Goal: Find specific page/section: Find specific page/section

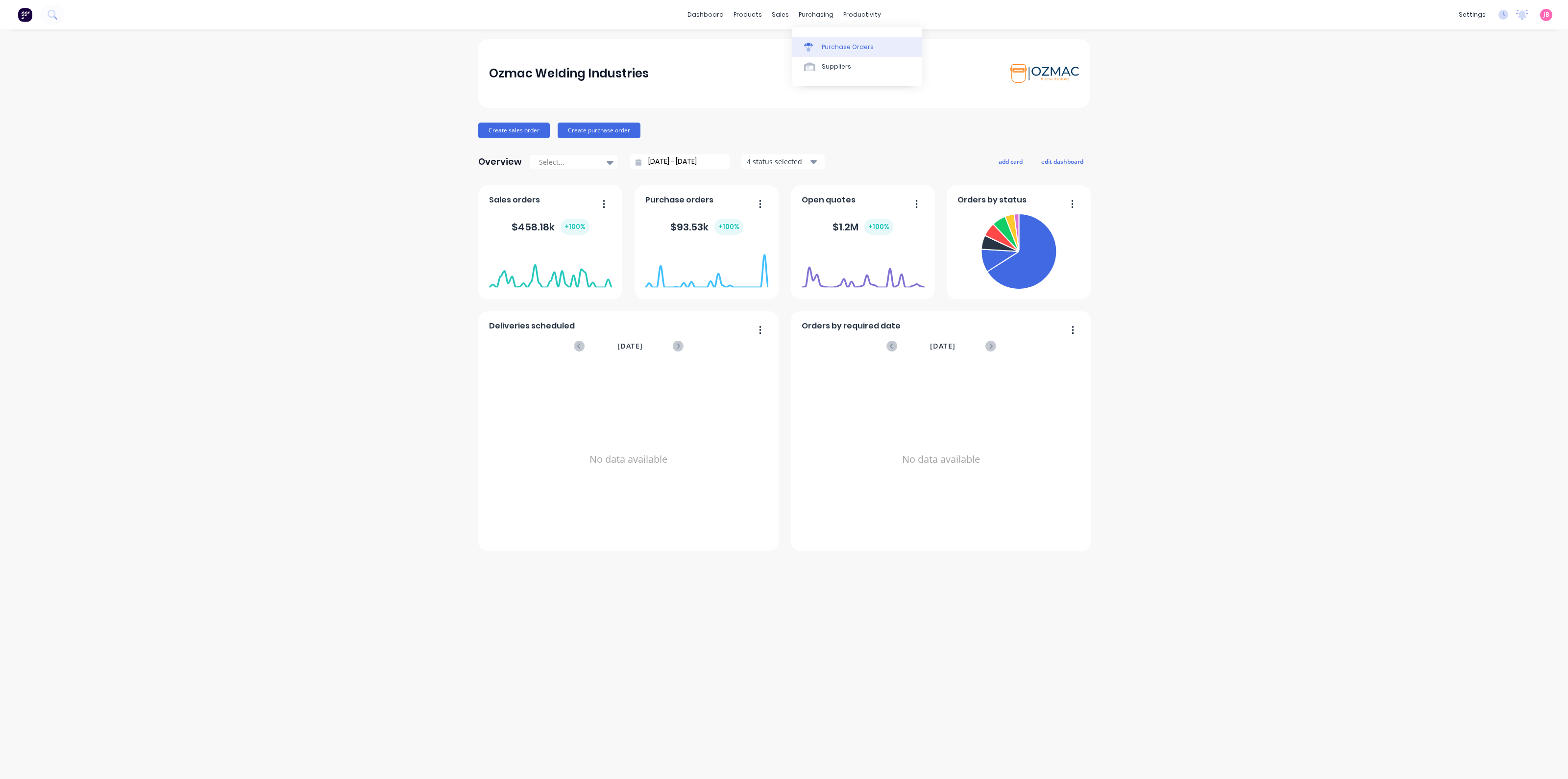
click at [830, 49] on div "Purchase Orders" at bounding box center [847, 47] width 52 height 9
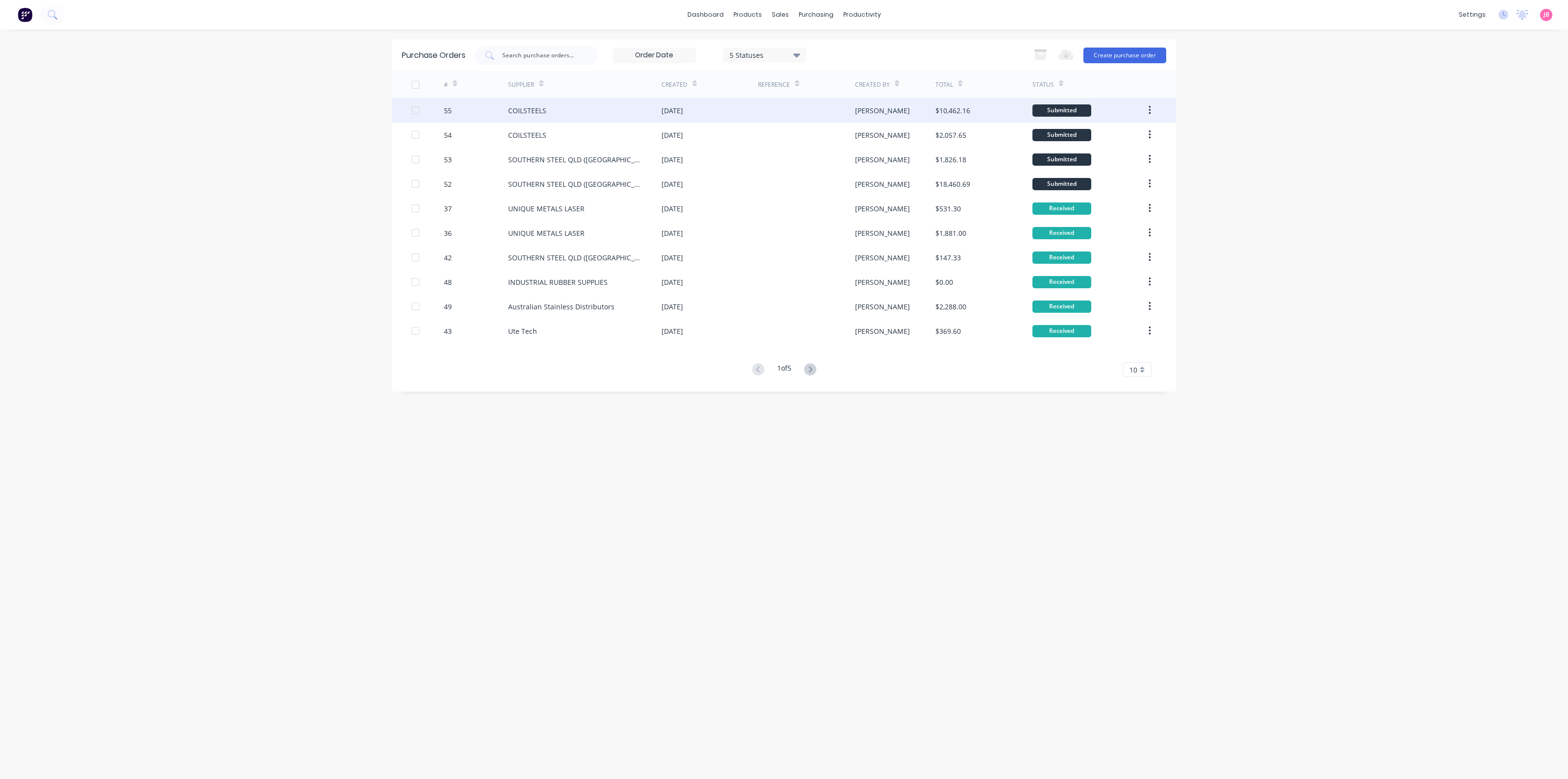
click at [785, 112] on div at bounding box center [806, 110] width 97 height 24
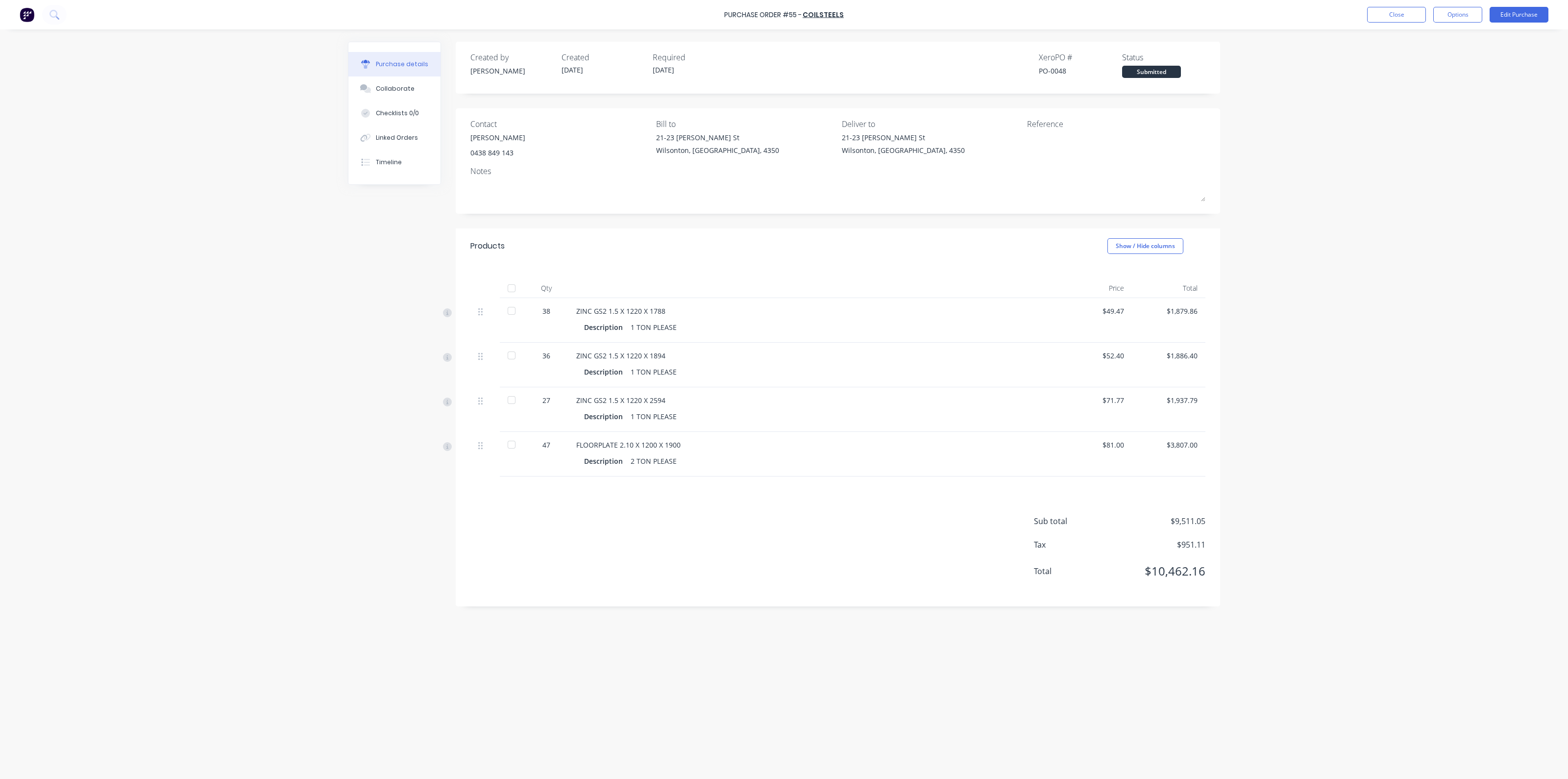
click at [512, 312] on div at bounding box center [511, 311] width 19 height 19
click at [516, 354] on div at bounding box center [511, 356] width 19 height 19
click at [516, 396] on div at bounding box center [511, 400] width 19 height 19
click at [511, 449] on div at bounding box center [511, 445] width 19 height 19
click at [1270, 162] on div "Purchase Order #55 - COILSTEELS Close Options Edit Purchase Purchase details Co…" at bounding box center [784, 389] width 1568 height 779
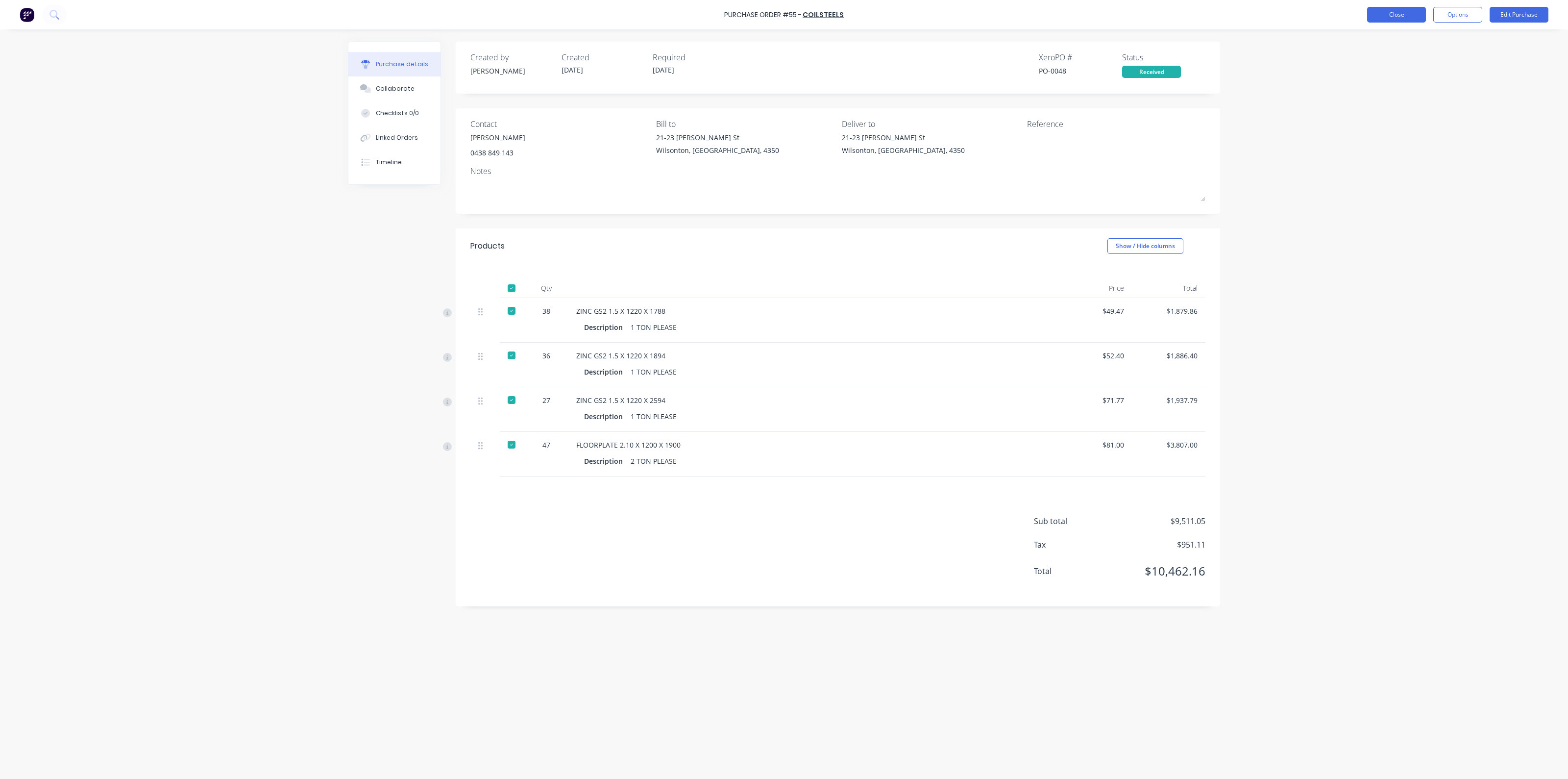
click at [1406, 15] on button "Close" at bounding box center [1396, 15] width 59 height 16
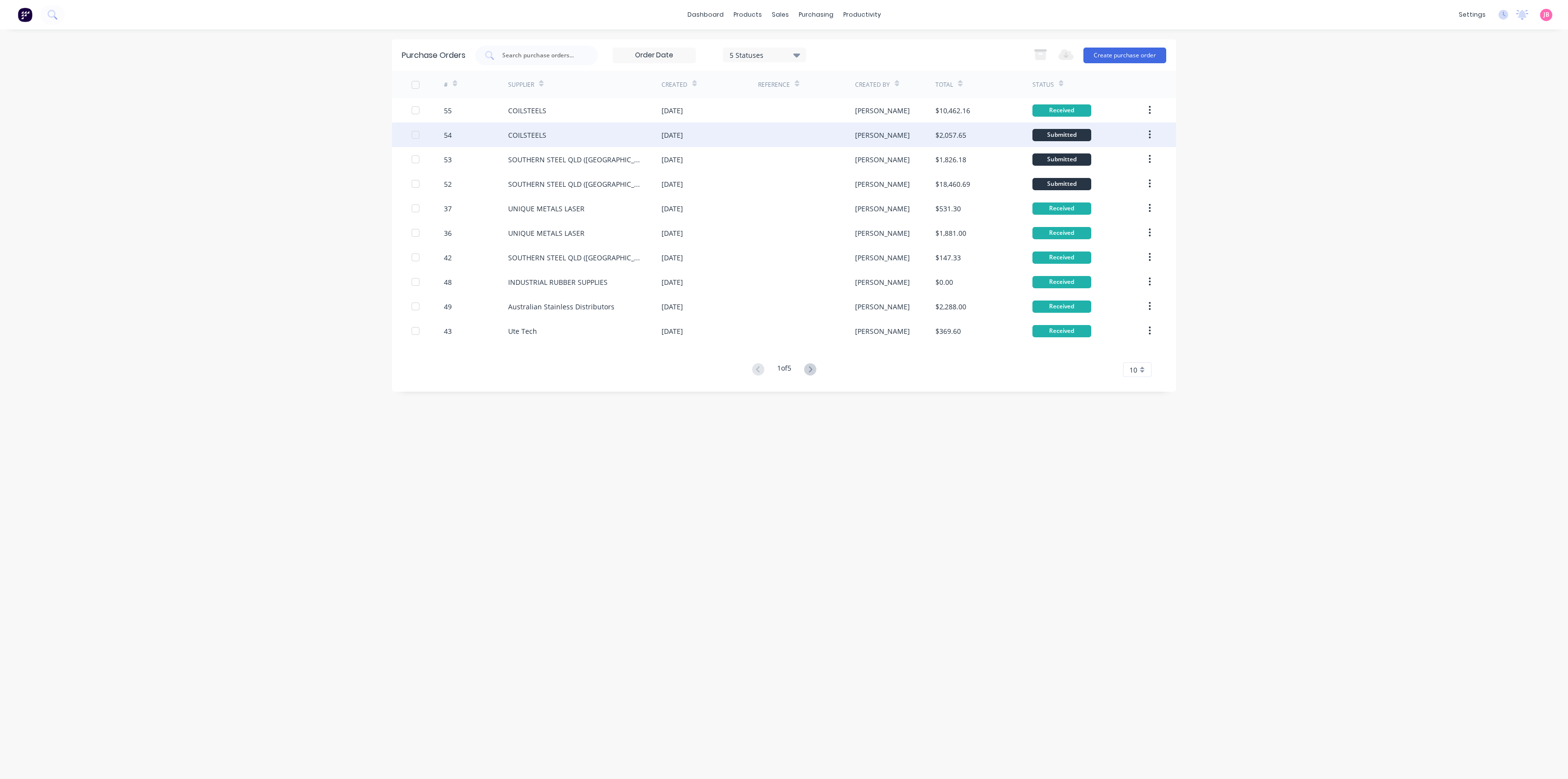
click at [735, 136] on div "[DATE]" at bounding box center [710, 135] width 97 height 24
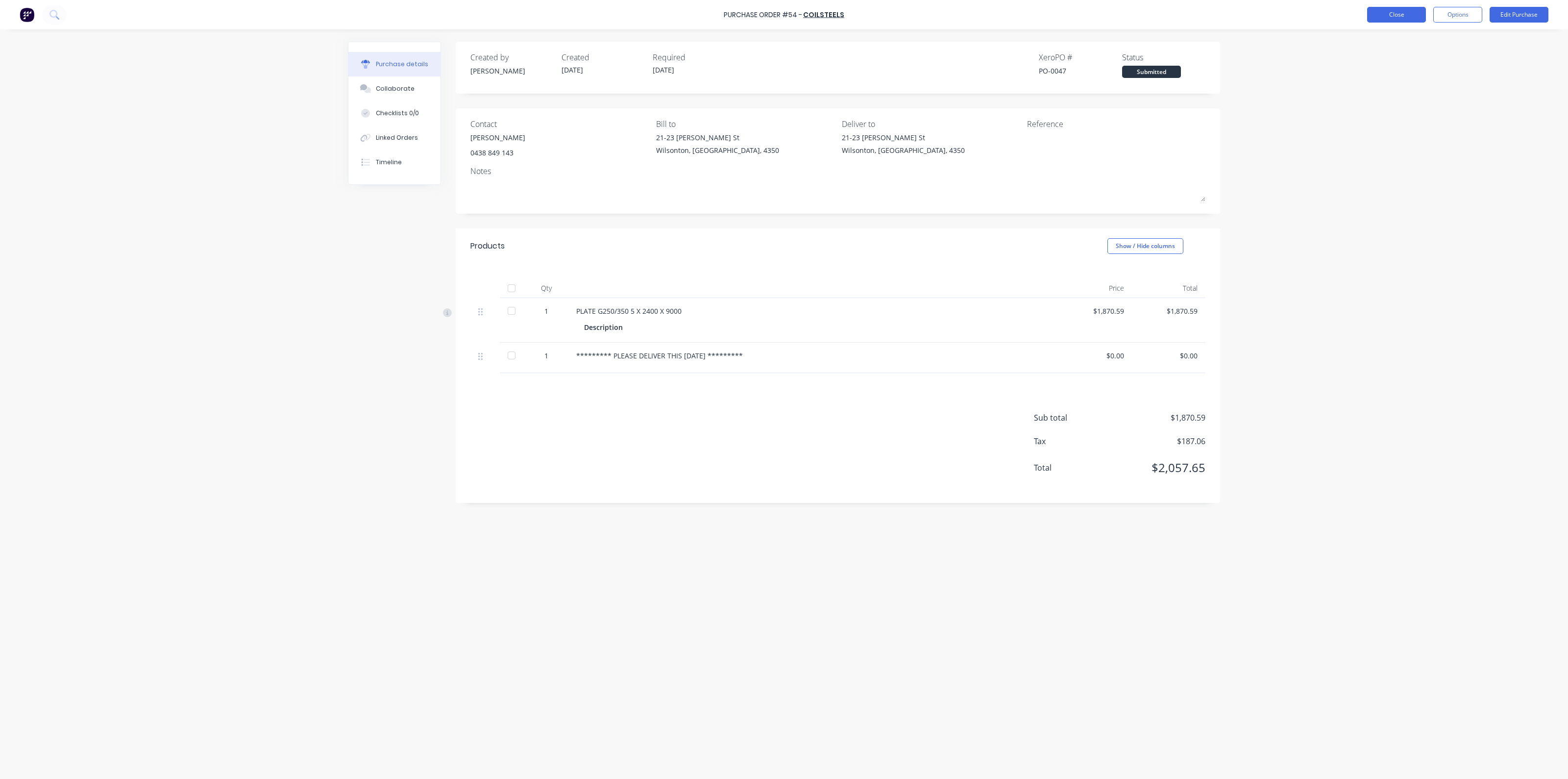
click at [1399, 8] on div "Purchase Order #54 - COILSTEELS Close Options Edit Purchase" at bounding box center [784, 15] width 1568 height 29
click at [1398, 18] on button "Close" at bounding box center [1396, 15] width 59 height 16
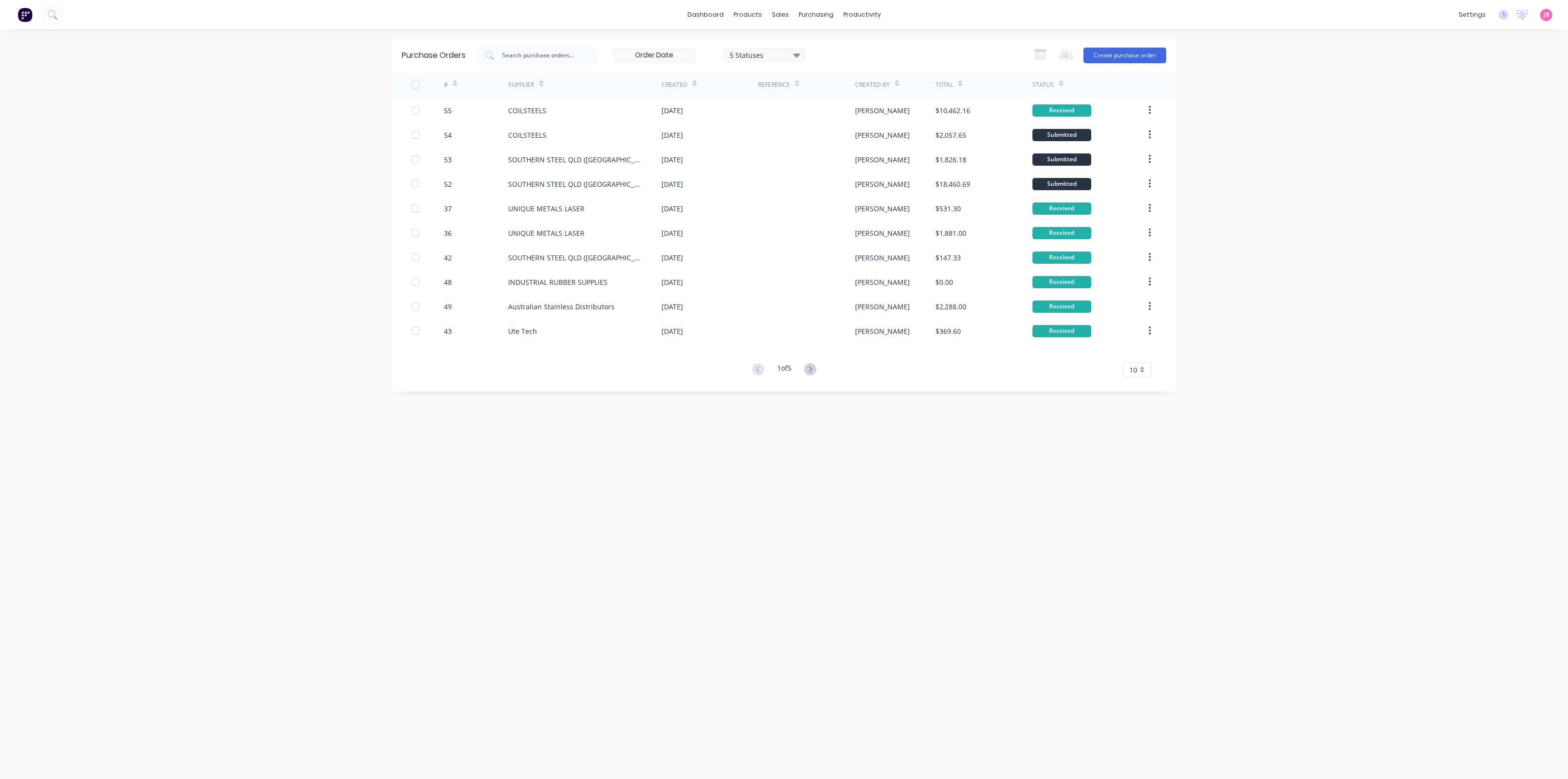
click at [299, 92] on div "dashboard products sales purchasing productivity dashboard products Product Cat…" at bounding box center [784, 389] width 1568 height 779
click at [721, 12] on link "dashboard" at bounding box center [705, 15] width 46 height 15
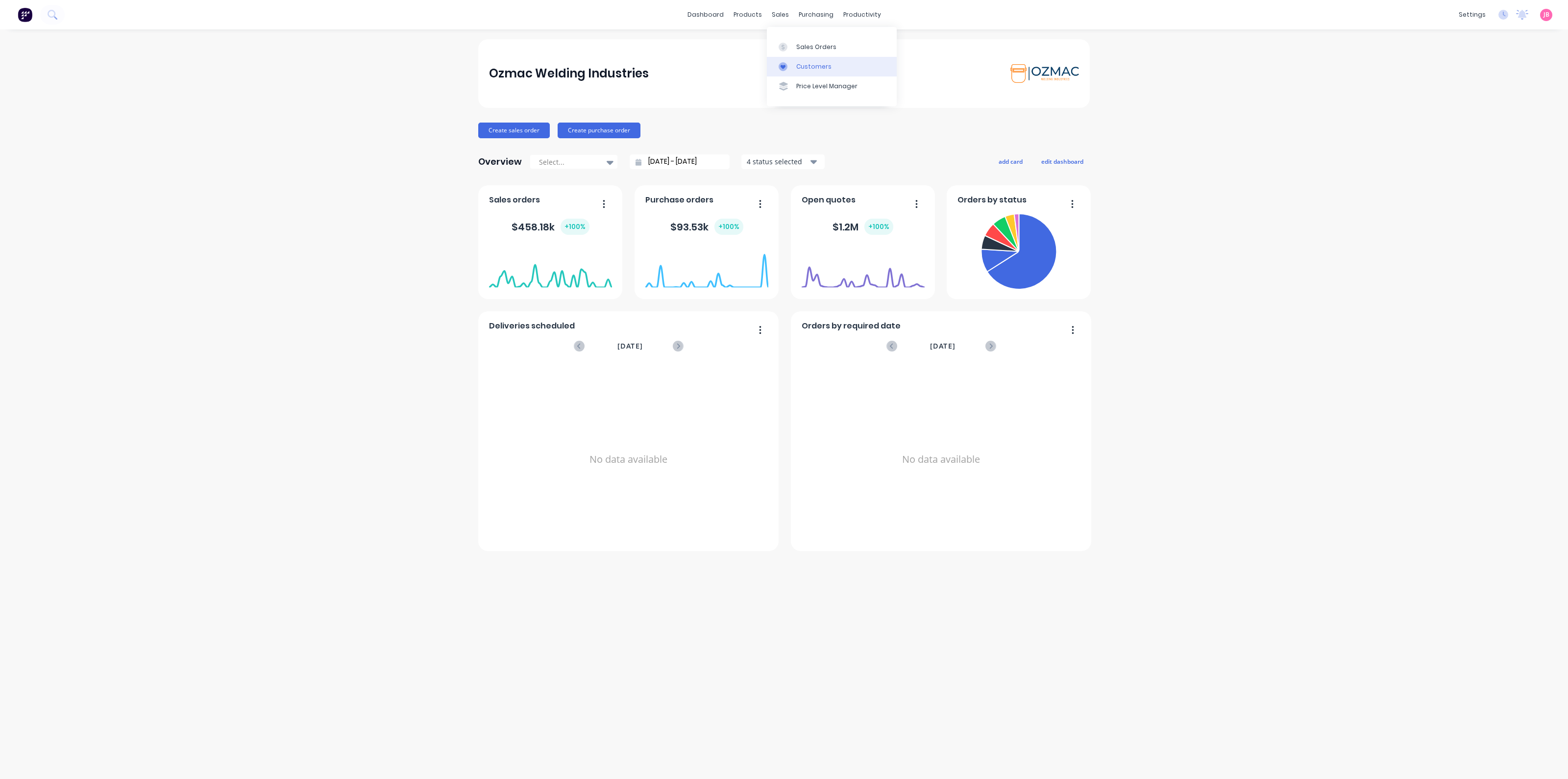
click at [818, 68] on div "Customers" at bounding box center [814, 66] width 35 height 9
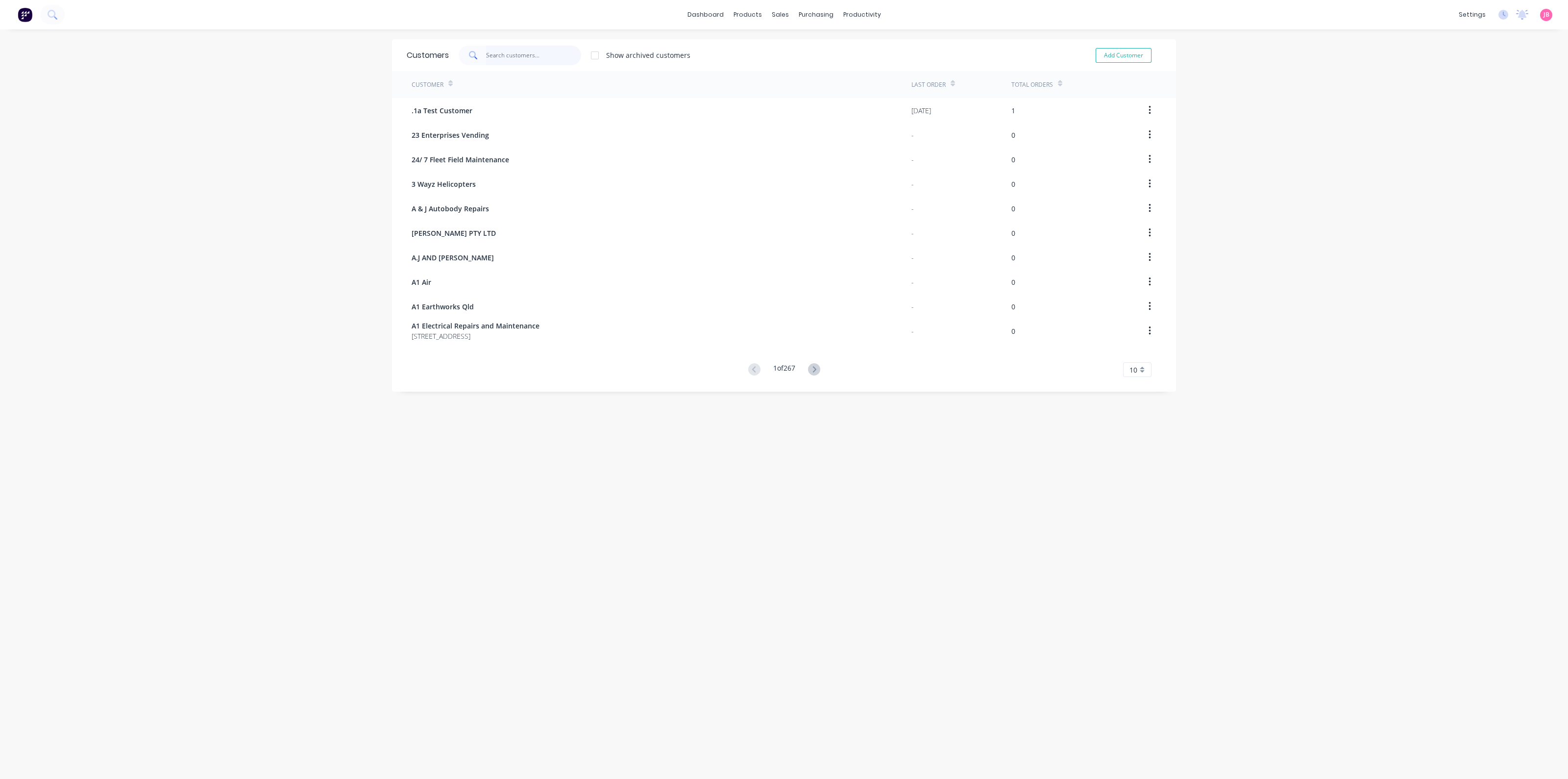
click at [499, 55] on input "text" at bounding box center [534, 55] width 96 height 19
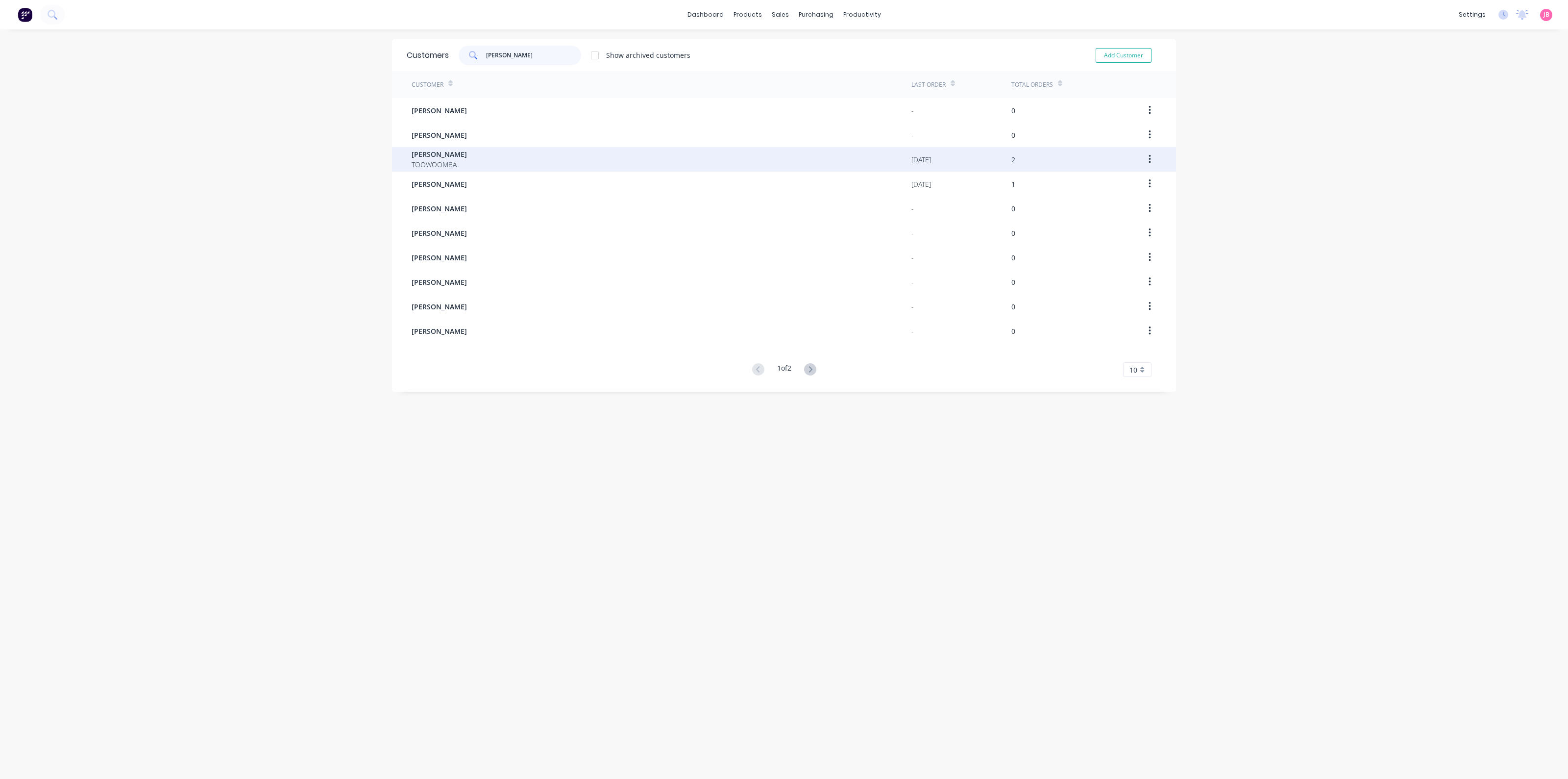
type input "[PERSON_NAME]"
click at [500, 167] on div "[PERSON_NAME] TOOWOOMBA" at bounding box center [661, 160] width 500 height 24
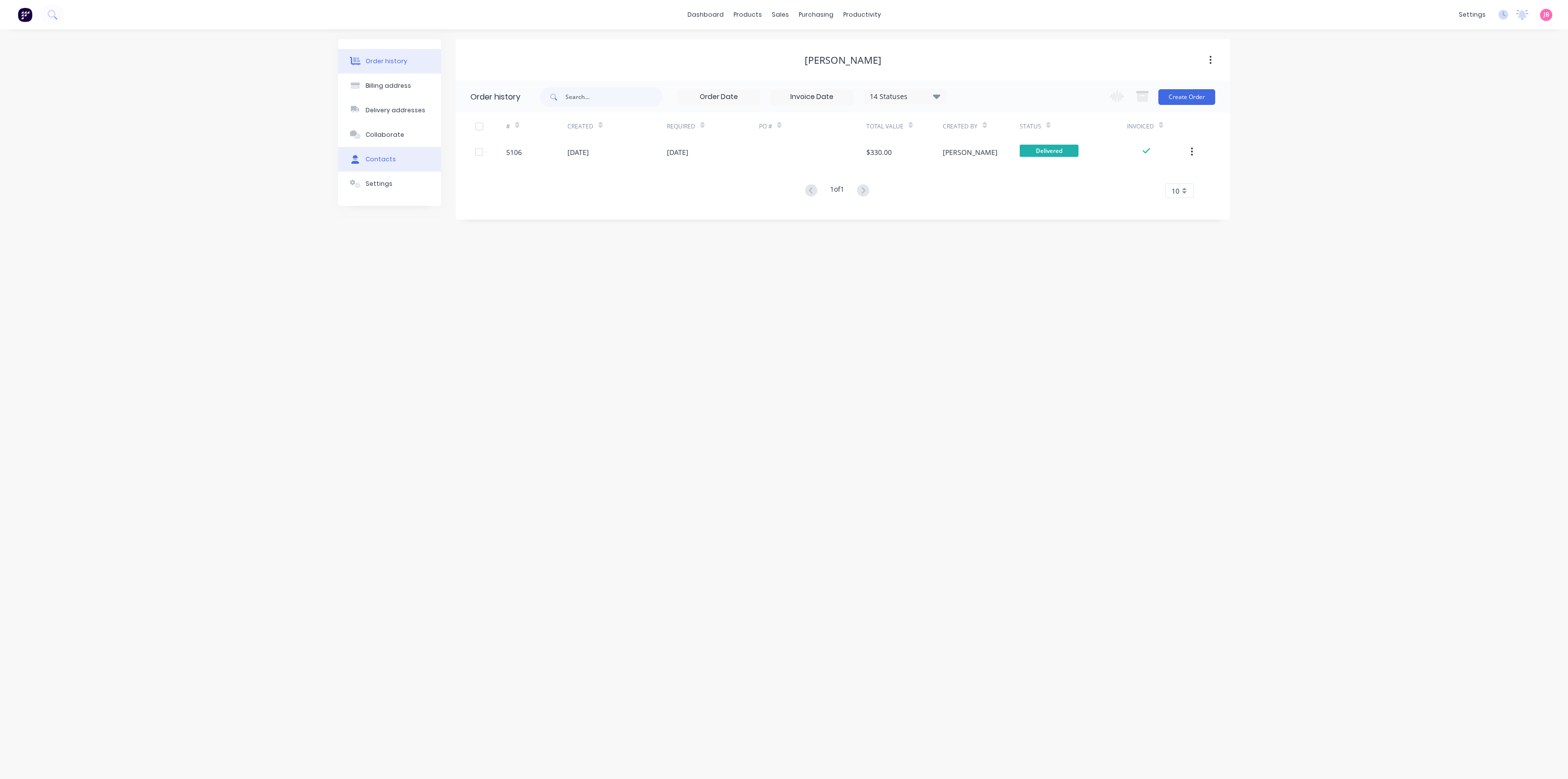
click at [391, 164] on button "Contacts" at bounding box center [389, 160] width 103 height 24
select select "AU"
click at [480, 133] on div "[PERSON_NAME]" at bounding box center [508, 130] width 61 height 12
click at [466, 127] on icon "button" at bounding box center [467, 130] width 6 height 7
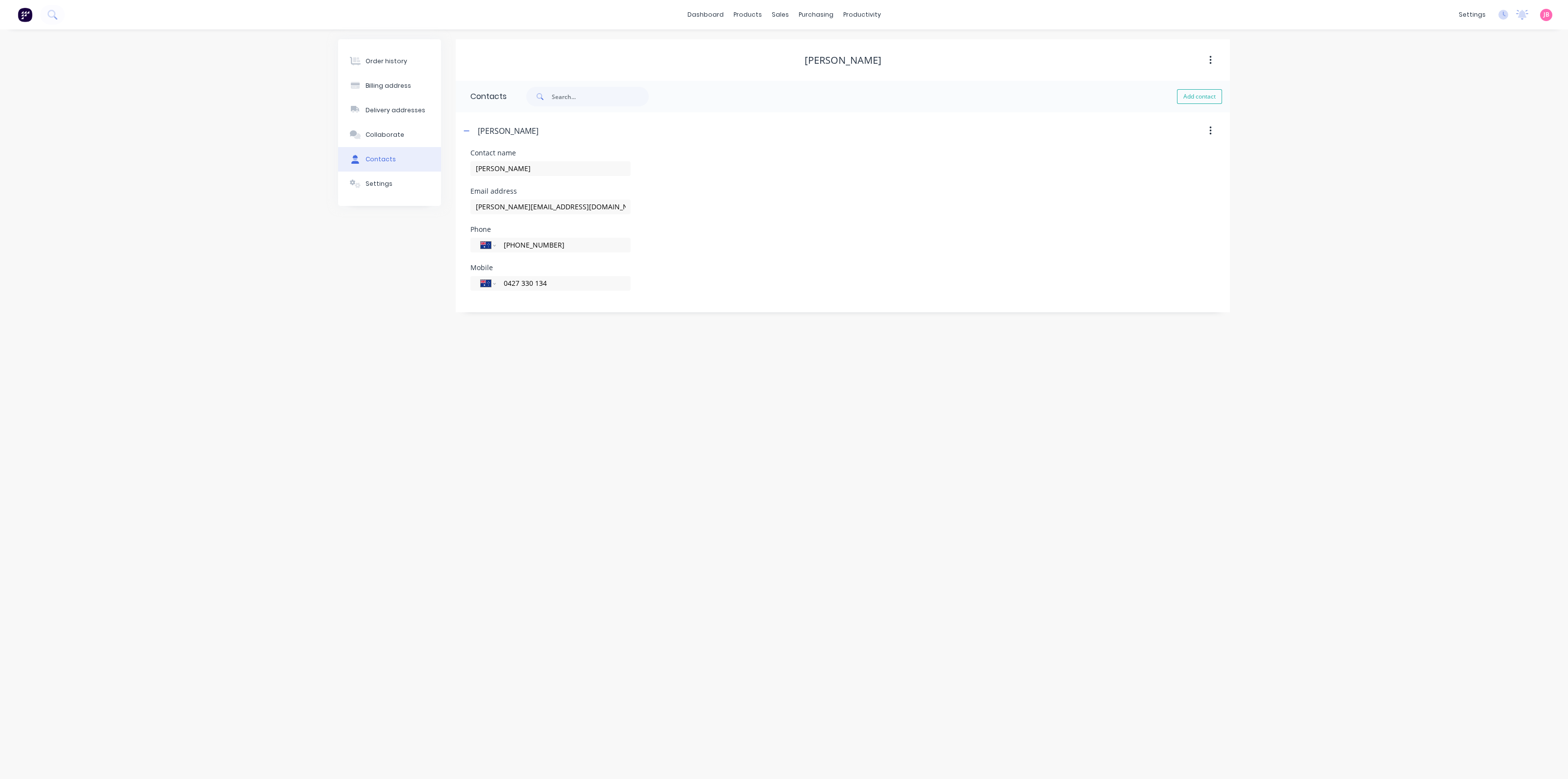
click at [139, 132] on div "Order history Billing address Delivery addresses Collaborate Contacts Settings …" at bounding box center [784, 404] width 1568 height 750
click at [696, 15] on link "dashboard" at bounding box center [705, 15] width 46 height 15
